Goal: Information Seeking & Learning: Learn about a topic

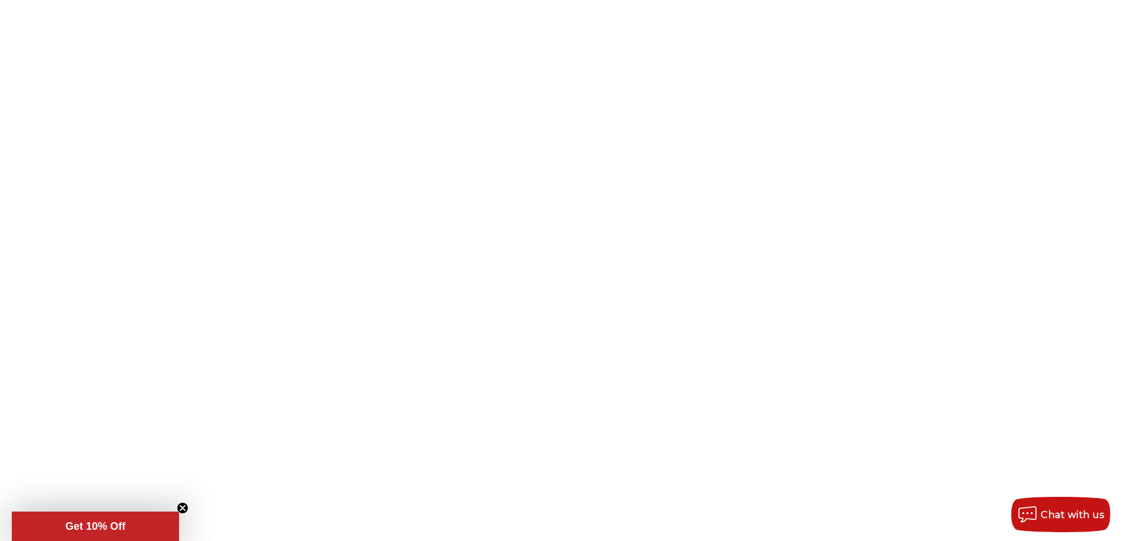
copy main "Operations Manager"
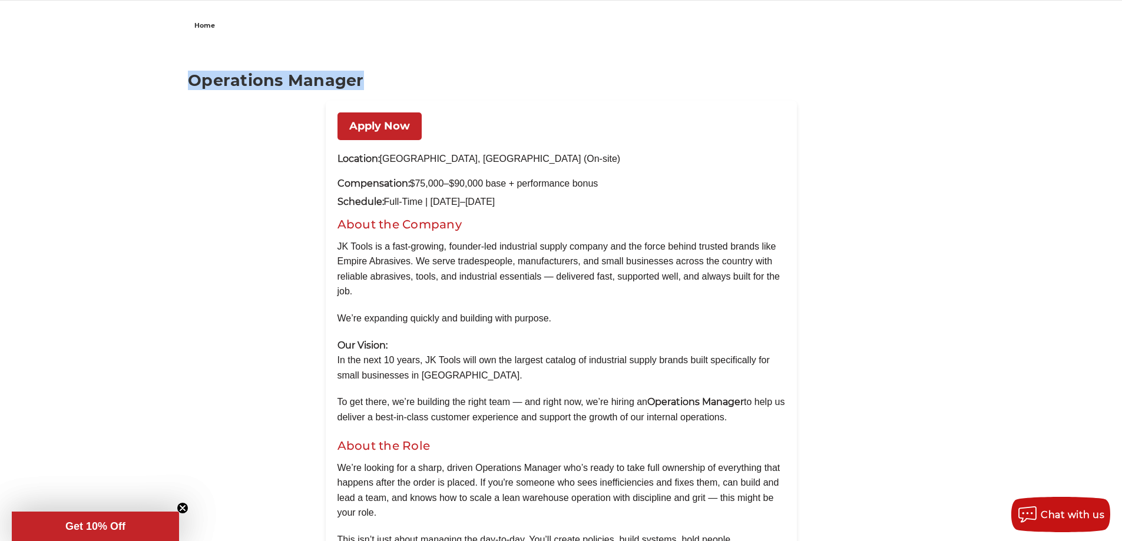
scroll to position [1175, 0]
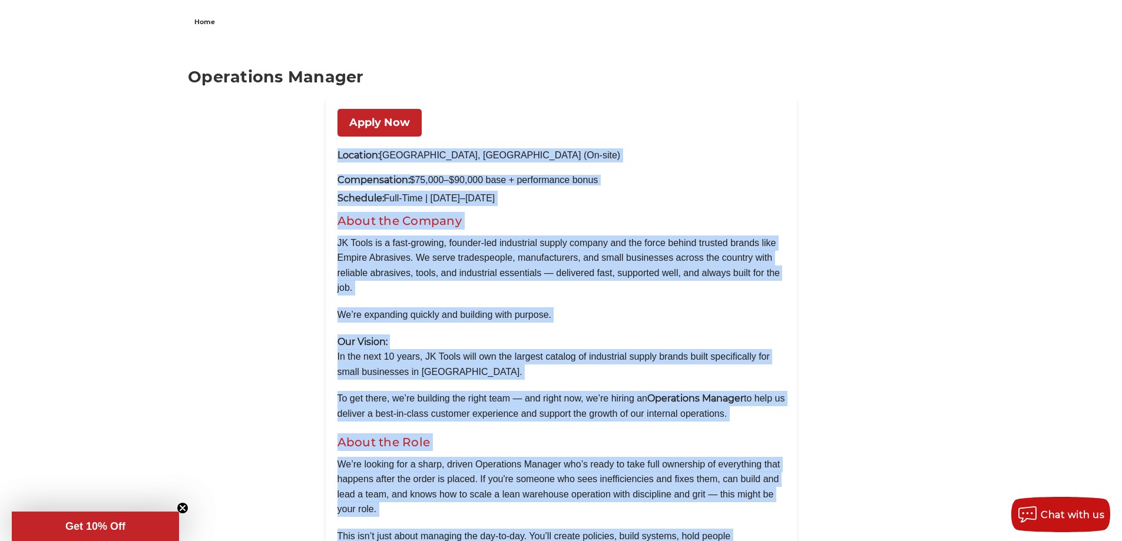
drag, startPoint x: 339, startPoint y: 270, endPoint x: 678, endPoint y: 399, distance: 362.5
copy div "Loremips: Dolorsit, AM (Co-adip) Elitseddoeiu: $47,252–$38,989 temp + incididun…"
